Goal: Complete application form

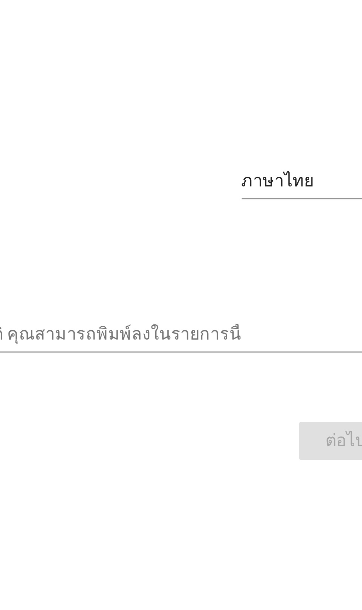
click at [243, 265] on div "ภาษาไทย" at bounding box center [241, 261] width 25 height 7
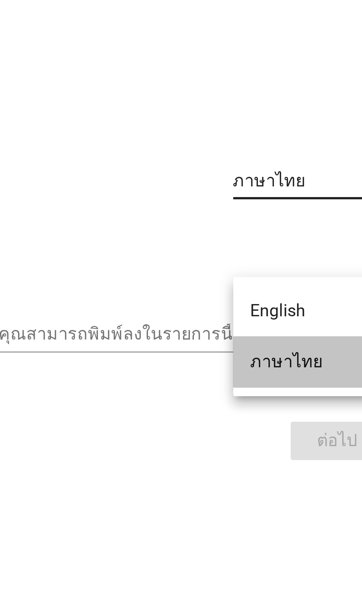
click at [253, 326] on div "ภาษาไทย" at bounding box center [257, 324] width 44 height 9
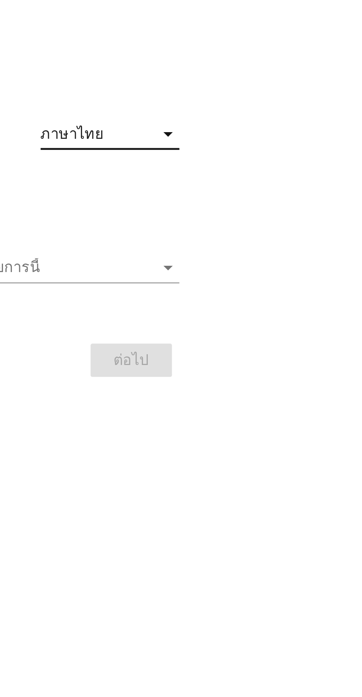
click at [273, 364] on input "รายการนี้เป็นแบบอัตโนมัติ คุณสามารถพิมพ์ลงในรายการนี้" at bounding box center [176, 358] width 196 height 12
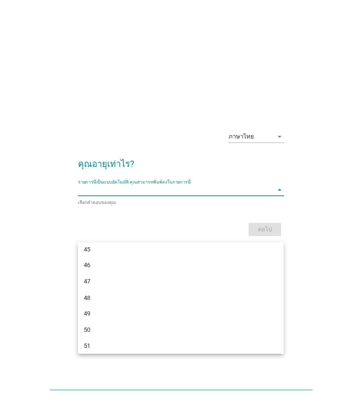
scroll to position [32, 0]
click at [270, 196] on input "รายการนี้เป็นแบบอัตโนมัติ คุณสามารถพิมพ์ลงในรายการนี้" at bounding box center [176, 190] width 196 height 12
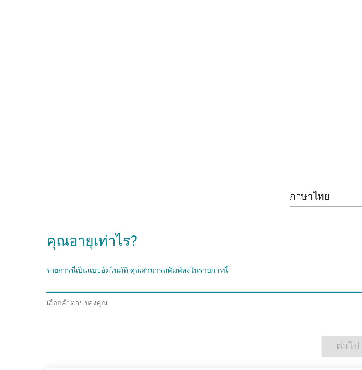
scroll to position [48, 0]
type input "ๆ"
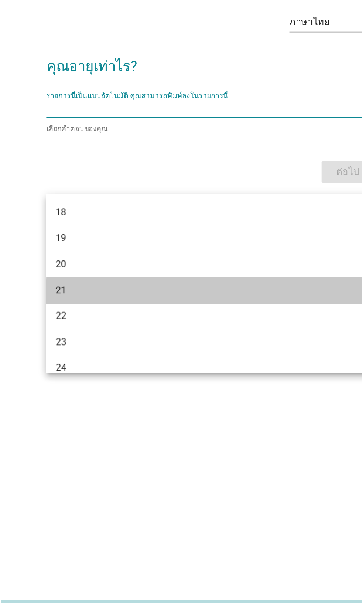
scroll to position [81, 0]
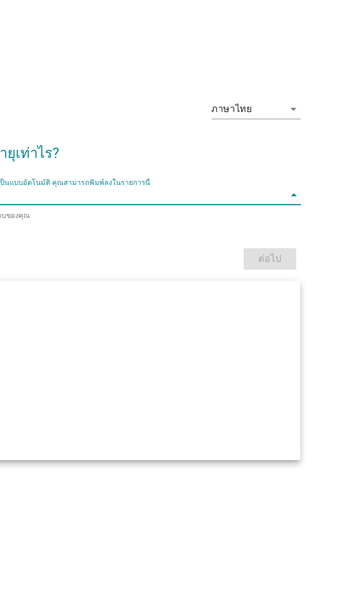
click at [280, 291] on icon "arrow_drop_down" at bounding box center [280, 295] width 9 height 9
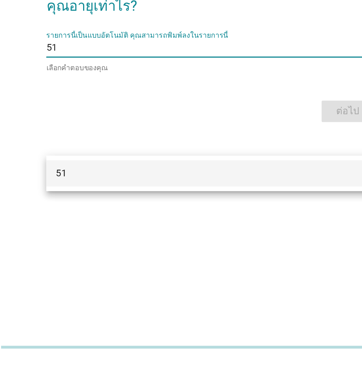
scroll to position [85, 0]
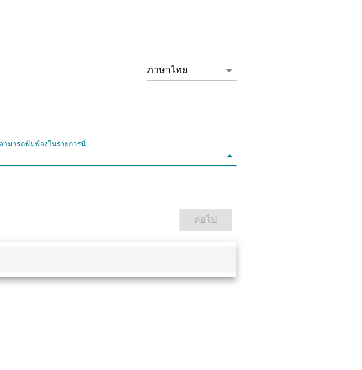
type input "51"
click at [267, 206] on div "ต่อไป" at bounding box center [181, 215] width 206 height 18
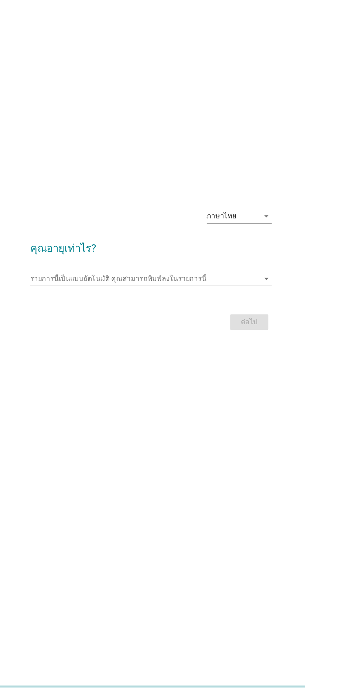
scroll to position [69, 0]
click at [264, 334] on input "รายการนี้เป็นแบบอัตโนมัติ คุณสามารถพิมพ์ลงในรายการนี้" at bounding box center [176, 340] width 196 height 12
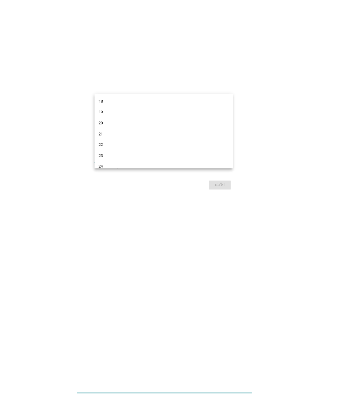
scroll to position [105, 0]
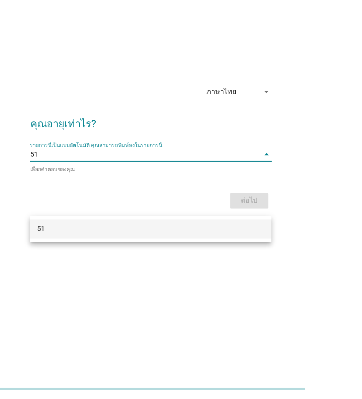
type input "51"
click at [263, 242] on div "51" at bounding box center [181, 253] width 206 height 22
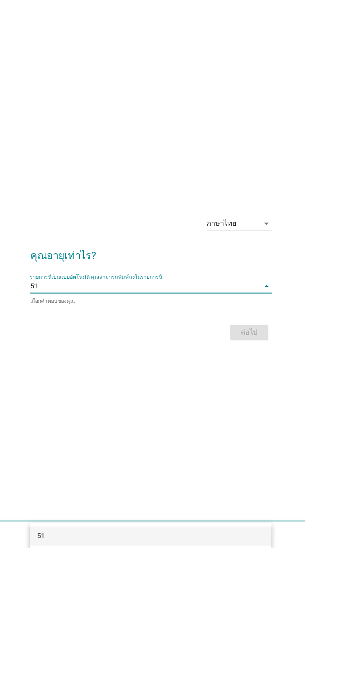
scroll to position [104, 0]
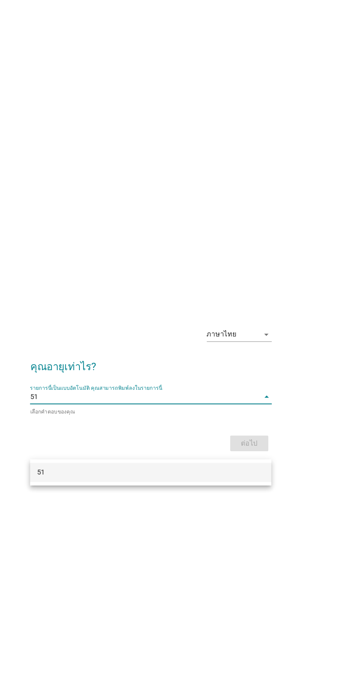
click at [265, 369] on div "ต่อไป" at bounding box center [181, 378] width 206 height 18
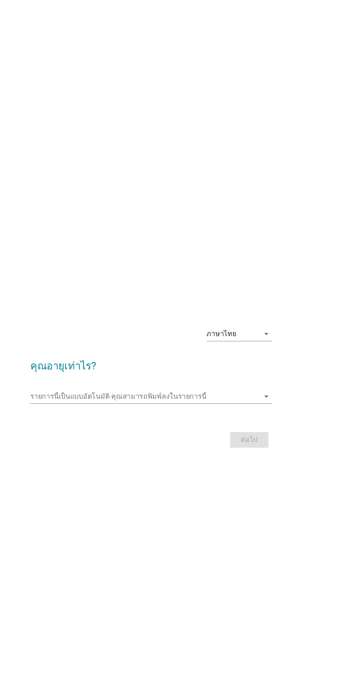
click at [171, 300] on h2 "คุณอายุเท่าไร?" at bounding box center [181, 310] width 206 height 21
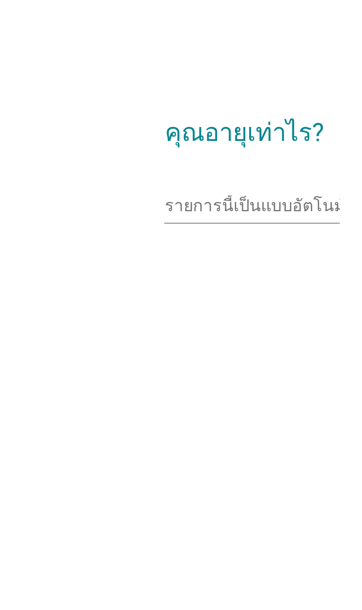
scroll to position [80, 0]
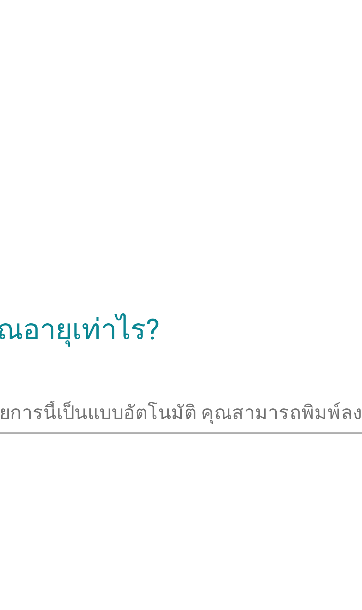
click at [161, 291] on input "รายการนี้เป็นแบบอัตโนมัติ คุณสามารถพิมพ์ลงในรายการนี้" at bounding box center [176, 297] width 196 height 12
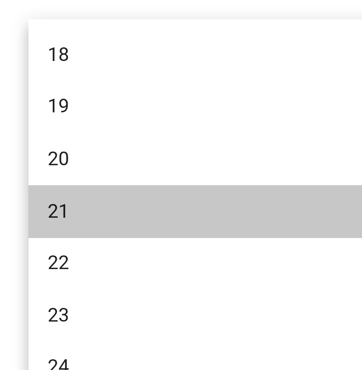
scroll to position [97, 0]
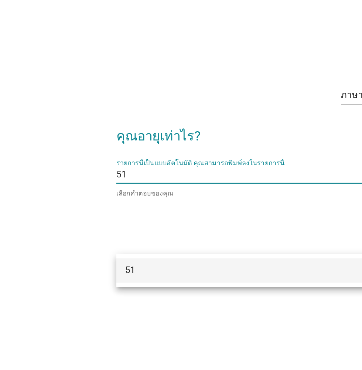
click at [86, 169] on input "51" at bounding box center [176, 175] width 196 height 12
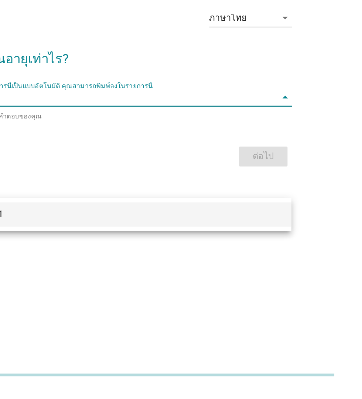
scroll to position [18, 0]
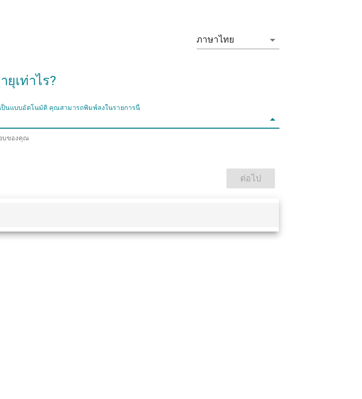
type input "51"
click at [267, 239] on div "ต่อไป" at bounding box center [181, 230] width 206 height 18
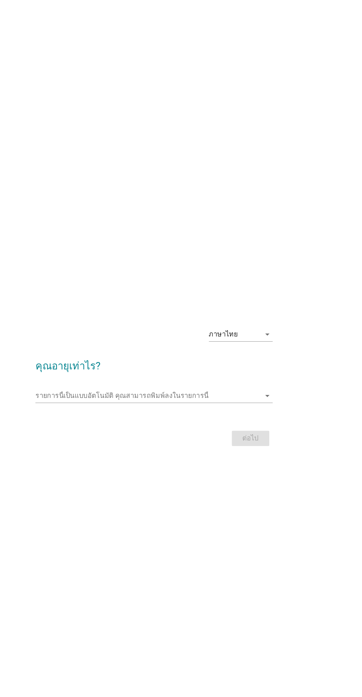
scroll to position [4, 0]
